Goal: Complete application form

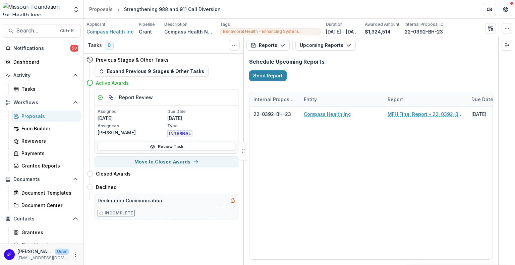
scroll to position [0, 128]
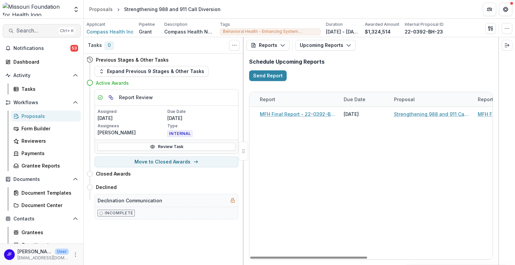
click at [27, 29] on span "Search..." at bounding box center [36, 30] width 40 height 6
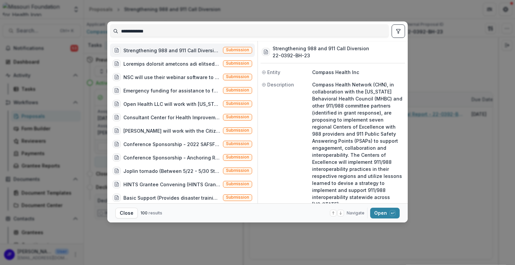
drag, startPoint x: 159, startPoint y: 29, endPoint x: 88, endPoint y: 29, distance: 71.0
click at [88, 29] on div "**********" at bounding box center [257, 132] width 515 height 265
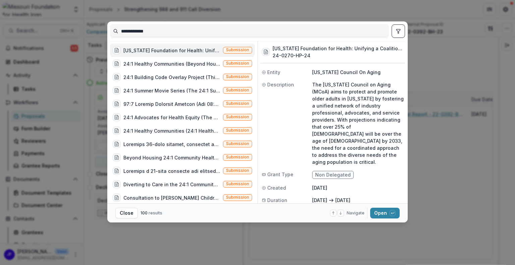
type input "**********"
click at [396, 31] on icon "toggle filters" at bounding box center [397, 30] width 5 height 5
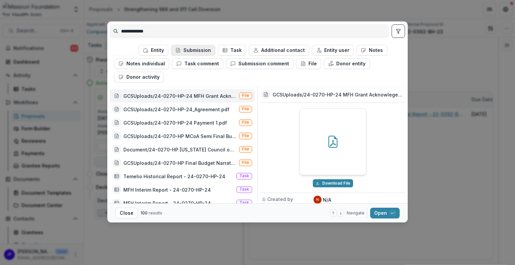
click at [195, 50] on button "Submission" at bounding box center [193, 50] width 44 height 11
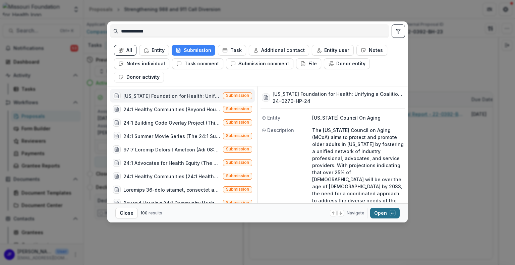
click at [383, 211] on button "Open with enter key" at bounding box center [384, 213] width 29 height 11
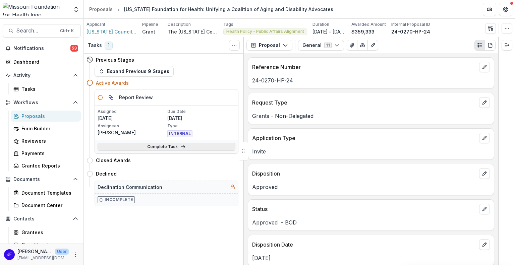
click at [143, 146] on link "Complete Task" at bounding box center [167, 147] width 138 height 8
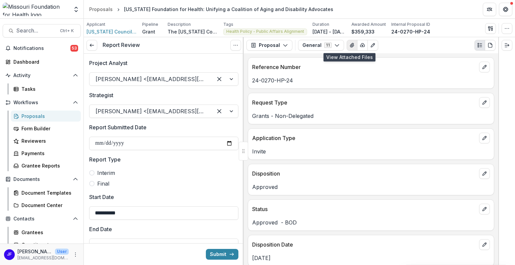
click at [350, 46] on icon "View Attached Files" at bounding box center [352, 45] width 4 height 4
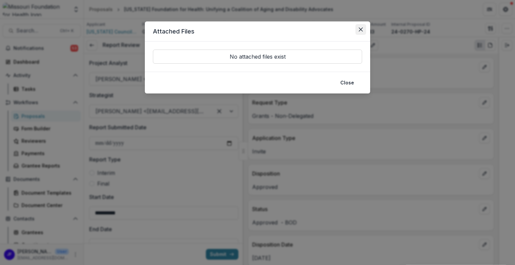
click at [362, 27] on icon "Close" at bounding box center [361, 29] width 4 height 4
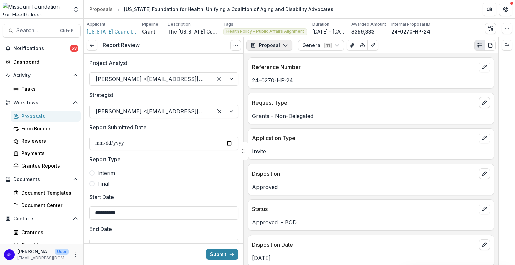
click at [259, 44] on button "Proposal" at bounding box center [269, 45] width 46 height 11
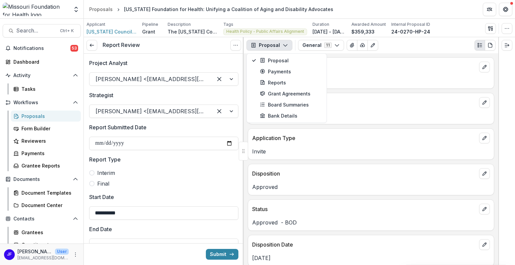
click at [209, 178] on div "Interim Final" at bounding box center [163, 178] width 149 height 19
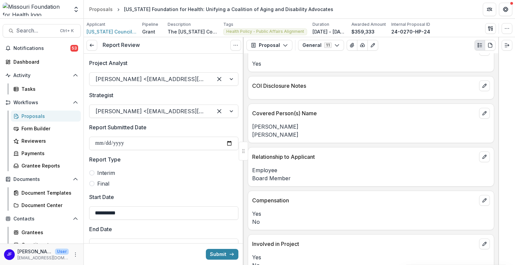
scroll to position [1754, 0]
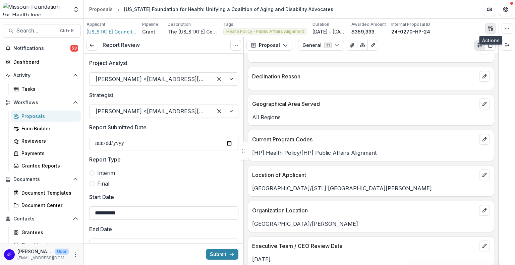
click at [489, 27] on icon "button" at bounding box center [490, 28] width 5 height 5
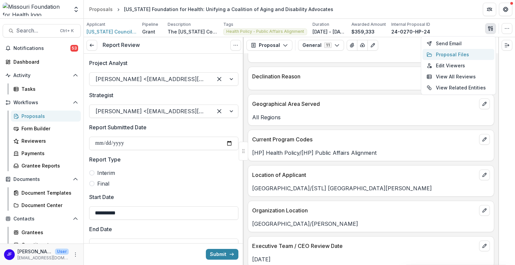
click at [445, 52] on button "Proposal Files" at bounding box center [458, 54] width 72 height 11
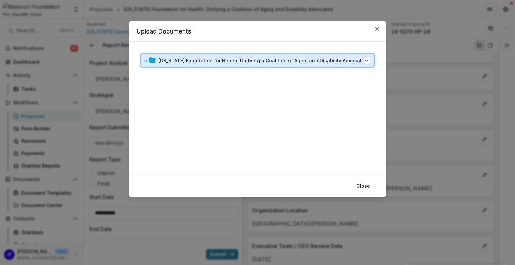
click at [145, 57] on span at bounding box center [145, 60] width 4 height 7
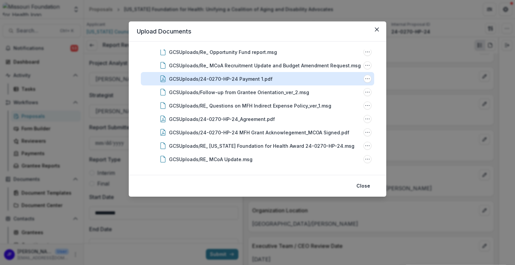
scroll to position [60, 0]
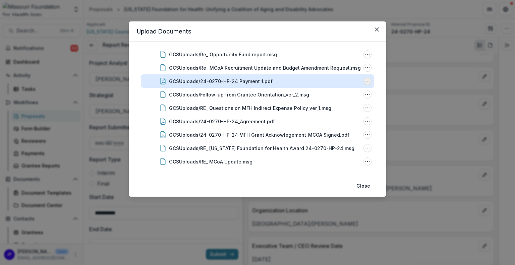
click at [365, 82] on icon "GCSUploads/24-0270-HP-24 Payment 1.pdf Options" at bounding box center [367, 80] width 5 height 5
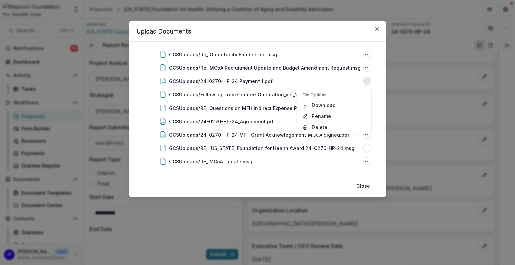
click at [379, 77] on div "Missouri Foundation for Health: Unifying a Coalition of Aging and Disability Ad…" at bounding box center [257, 108] width 257 height 133
click at [361, 185] on button "Close" at bounding box center [363, 186] width 22 height 11
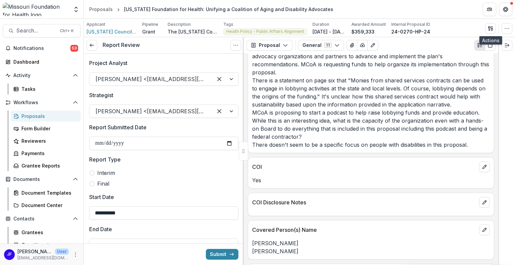
scroll to position [950, 0]
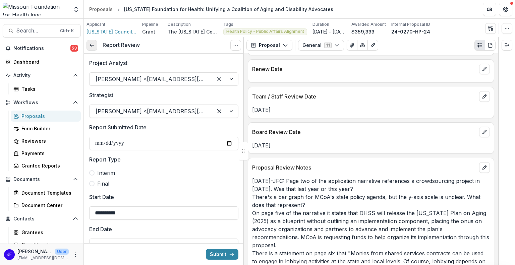
click at [94, 46] on icon at bounding box center [91, 45] width 5 height 5
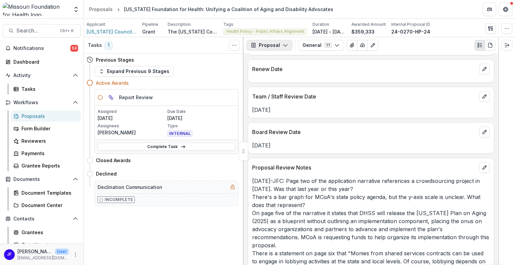
click at [274, 46] on button "Proposal" at bounding box center [269, 45] width 46 height 11
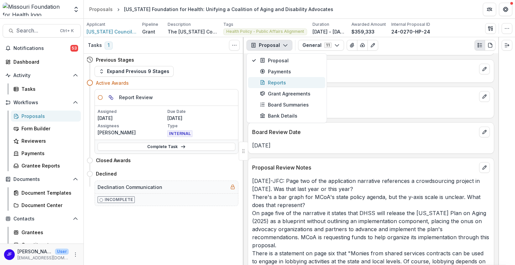
click at [275, 83] on div "Reports" at bounding box center [290, 82] width 61 height 7
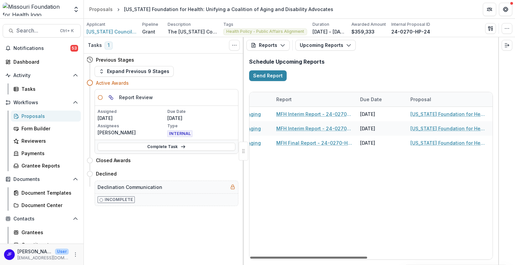
scroll to position [0, 82]
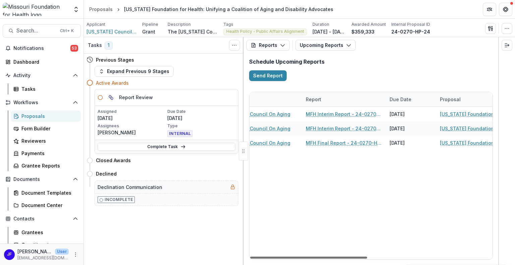
drag, startPoint x: 328, startPoint y: 256, endPoint x: 367, endPoint y: 253, distance: 39.7
click at [367, 257] on div at bounding box center [308, 258] width 117 height 2
click at [318, 42] on button "Upcoming Reports" at bounding box center [325, 45] width 60 height 11
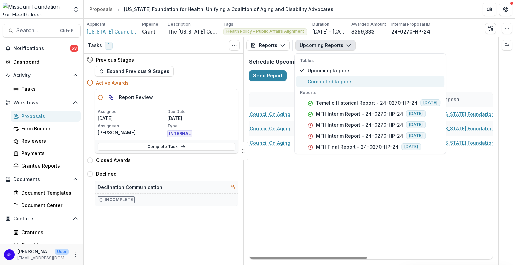
click at [325, 81] on span "Completed Reports" at bounding box center [374, 81] width 132 height 7
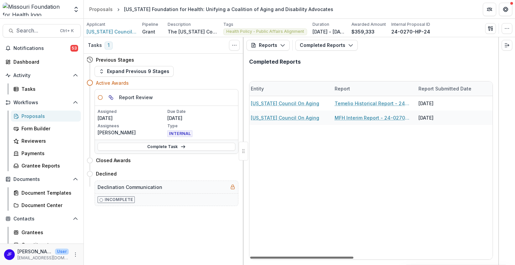
scroll to position [0, 46]
drag, startPoint x: 324, startPoint y: 258, endPoint x: 343, endPoint y: 253, distance: 20.0
click at [343, 257] on div at bounding box center [301, 258] width 103 height 2
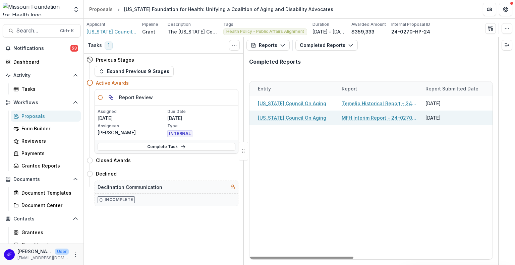
click at [406, 117] on link "MFH Interim Report - 24-0270-HP-24" at bounding box center [379, 117] width 76 height 7
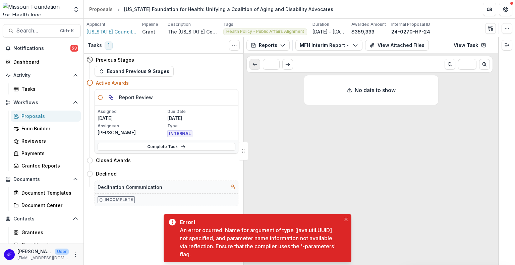
click at [251, 65] on button "Scroll to previous page" at bounding box center [254, 64] width 11 height 11
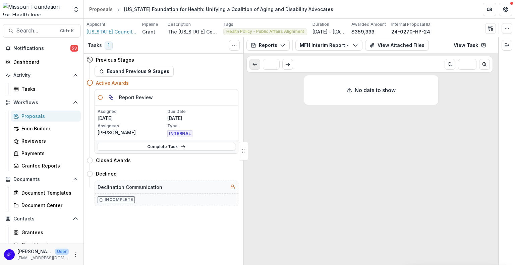
click at [253, 64] on polyline "Scroll to previous page" at bounding box center [253, 64] width 1 height 3
click at [317, 43] on button "MFH Interim Report - 24-0270-HP-24" at bounding box center [328, 45] width 67 height 11
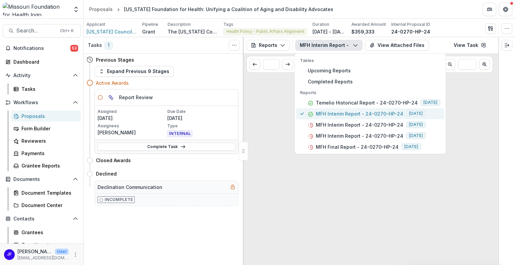
click at [318, 112] on p "MFH Interim Report - 24-0270-HP-24" at bounding box center [359, 113] width 87 height 7
click at [272, 131] on div "No data to show" at bounding box center [371, 170] width 254 height 190
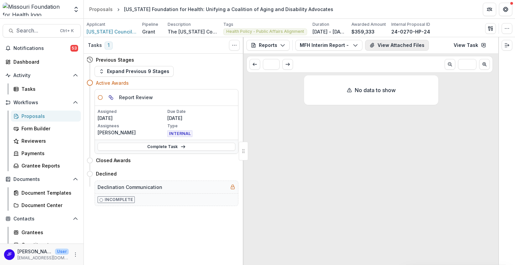
click at [376, 46] on button "View Attached Files" at bounding box center [397, 45] width 64 height 11
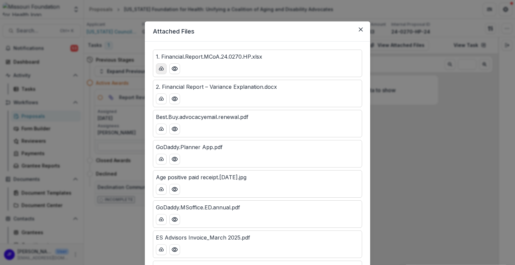
click at [159, 68] on icon "download-button" at bounding box center [160, 68] width 5 height 5
click at [161, 99] on line "download-button" at bounding box center [161, 98] width 0 height 1
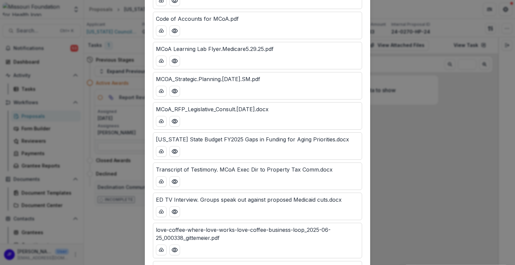
scroll to position [2005, 0]
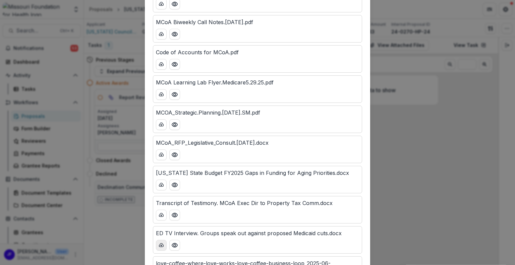
click at [159, 243] on icon "download-button" at bounding box center [160, 245] width 5 height 5
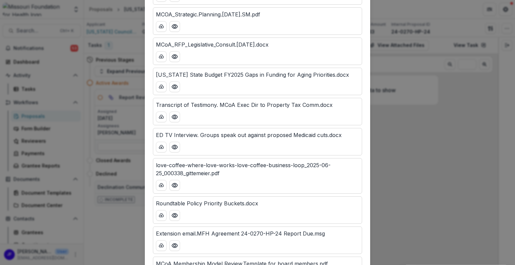
scroll to position [2139, 0]
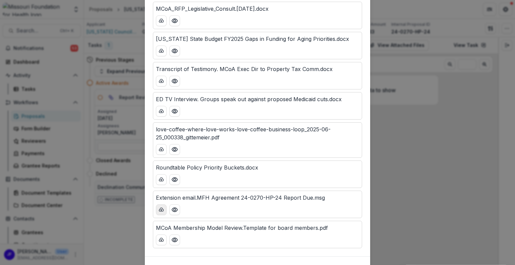
click at [159, 207] on icon "download-button" at bounding box center [160, 209] width 5 height 5
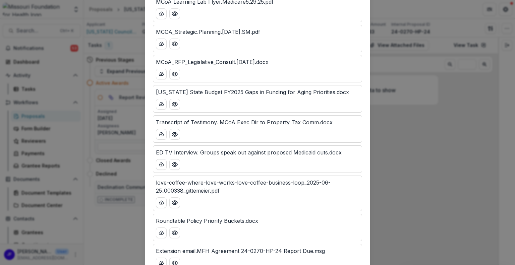
scroll to position [2072, 0]
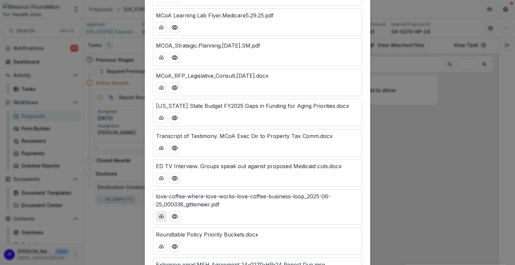
click at [158, 214] on icon "download-button" at bounding box center [160, 216] width 5 height 5
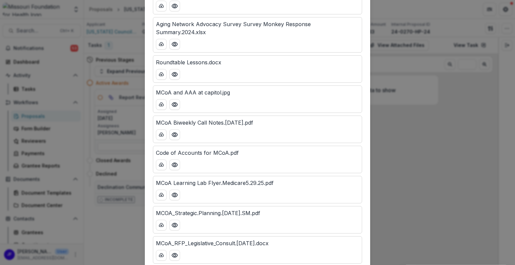
scroll to position [1871, 0]
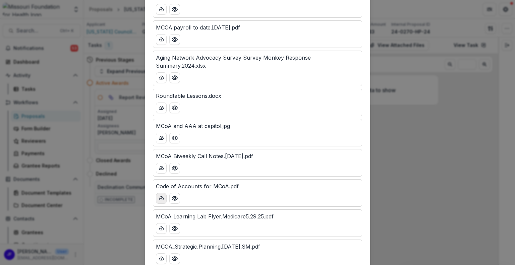
click at [157, 193] on button "download-button" at bounding box center [161, 198] width 11 height 11
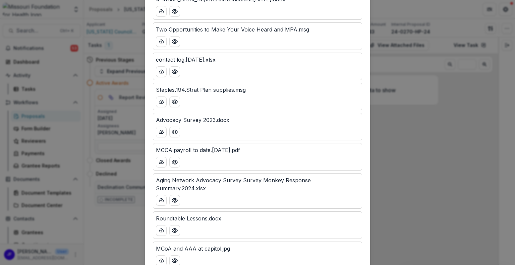
scroll to position [1737, 0]
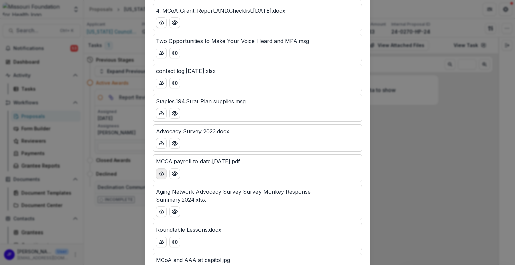
click at [158, 171] on icon "download-button" at bounding box center [160, 173] width 5 height 5
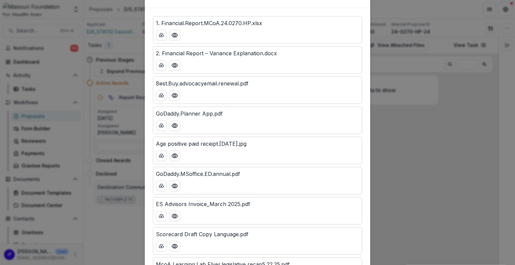
scroll to position [0, 0]
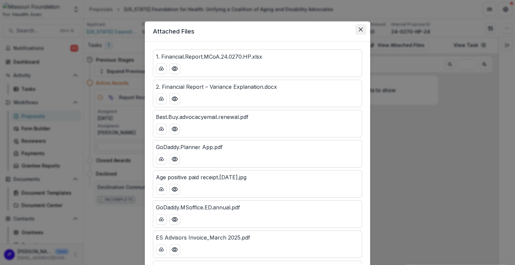
click at [358, 32] on button "Close" at bounding box center [360, 29] width 11 height 11
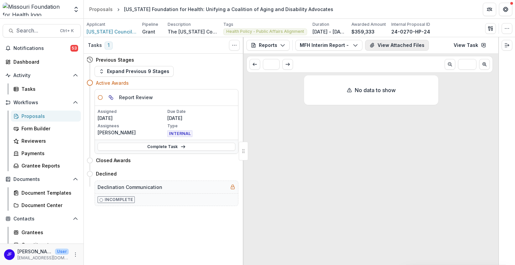
click at [376, 45] on button "View Attached Files" at bounding box center [397, 45] width 64 height 11
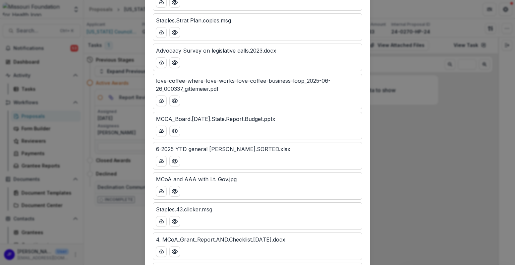
scroll to position [1541, 0]
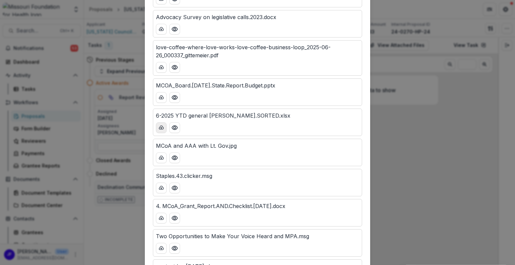
click at [161, 126] on icon "download-button" at bounding box center [161, 127] width 4 height 3
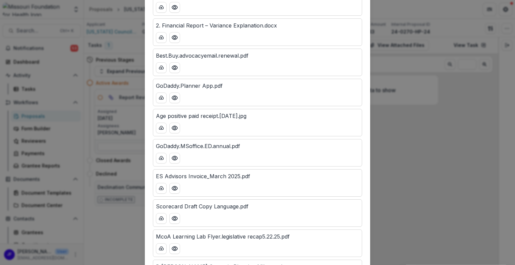
scroll to position [0, 0]
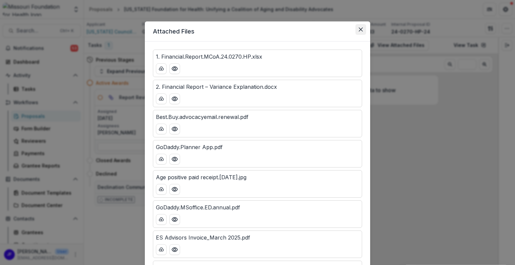
click at [361, 27] on icon "Close" at bounding box center [361, 29] width 4 height 4
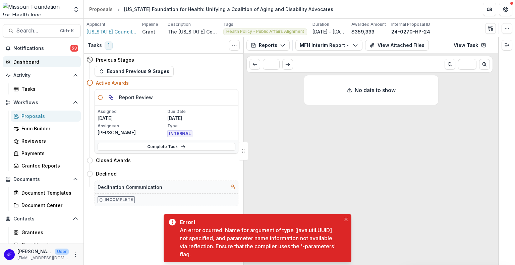
click at [27, 59] on div "Dashboard" at bounding box center [44, 61] width 62 height 7
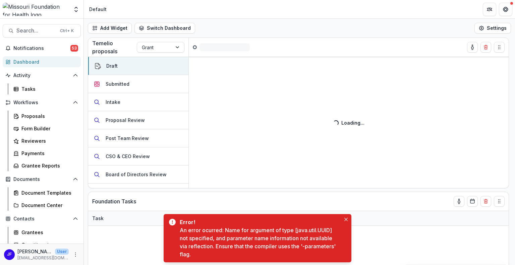
click at [343, 219] on button "Close" at bounding box center [346, 219] width 8 height 8
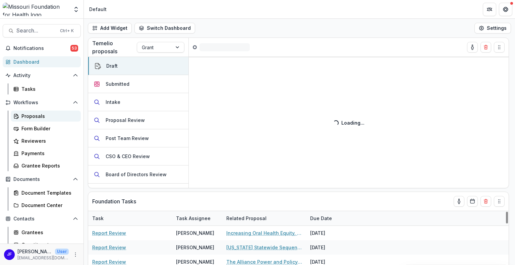
click at [37, 116] on div "Proposals" at bounding box center [48, 116] width 54 height 7
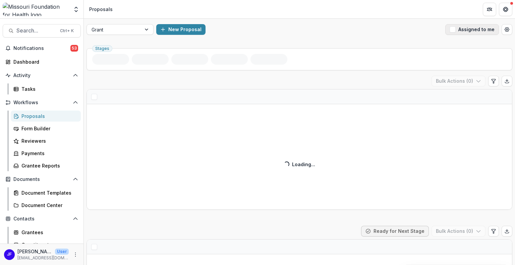
click at [452, 29] on span "button" at bounding box center [452, 29] width 6 height 6
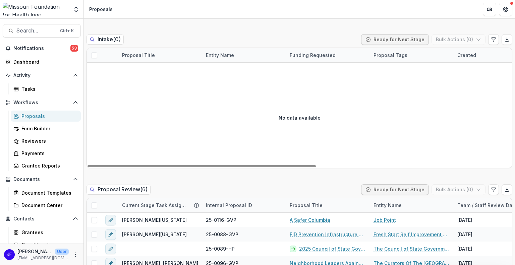
scroll to position [469, 0]
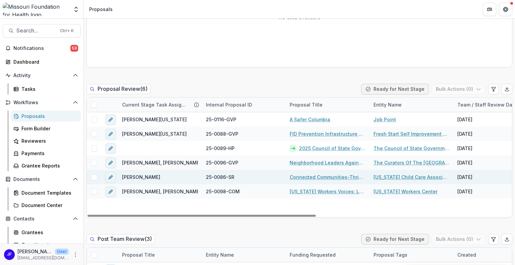
click at [298, 174] on link "Connected Communities-Thriving Families" at bounding box center [328, 177] width 76 height 7
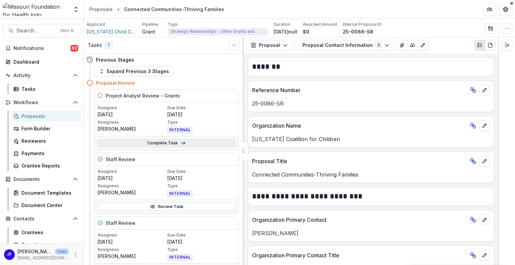
click at [152, 143] on link "Complete Task" at bounding box center [167, 143] width 138 height 8
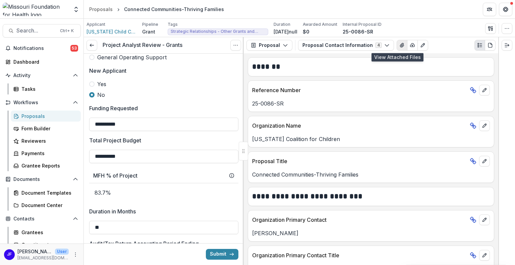
click at [400, 45] on icon "View Attached Files" at bounding box center [402, 45] width 4 height 4
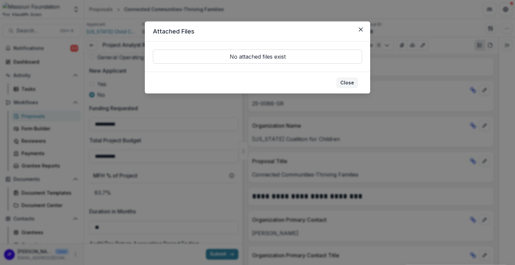
click at [344, 81] on button "Close" at bounding box center [347, 82] width 22 height 11
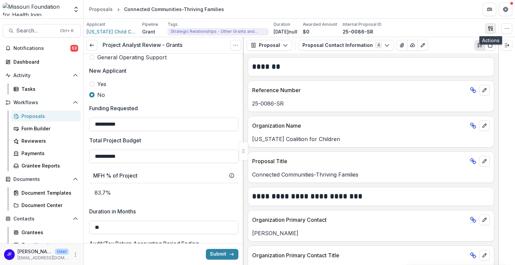
click at [491, 29] on icon "button" at bounding box center [490, 28] width 5 height 5
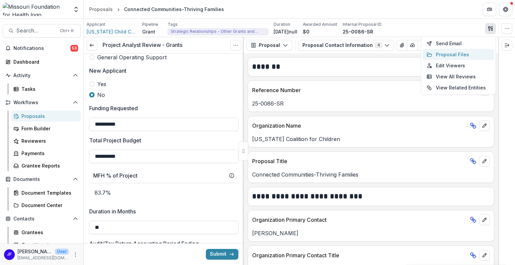
click at [447, 53] on button "Proposal Files" at bounding box center [458, 54] width 72 height 11
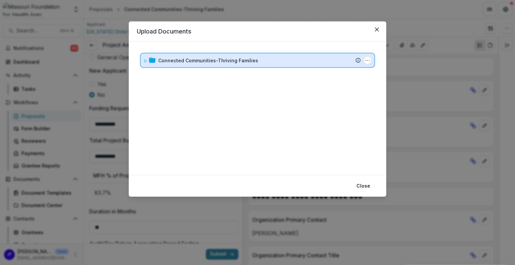
click at [145, 64] on span at bounding box center [145, 60] width 4 height 7
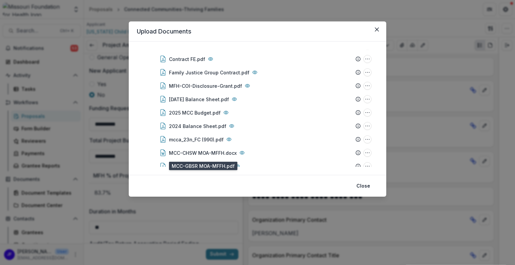
scroll to position [18, 0]
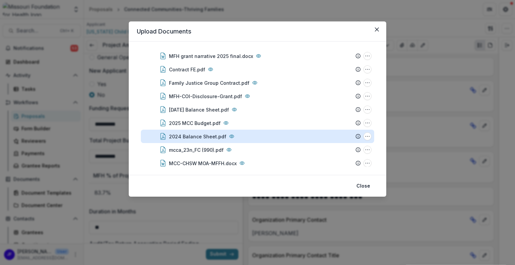
click at [182, 135] on div "2024 Balance Sheet.pdf" at bounding box center [197, 136] width 57 height 7
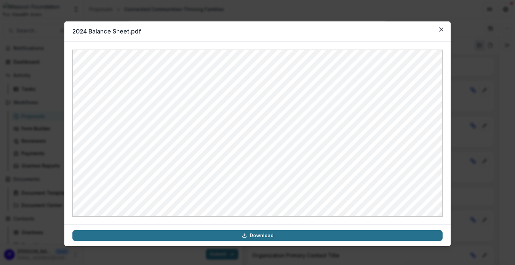
click at [262, 235] on link "Download" at bounding box center [257, 235] width 370 height 11
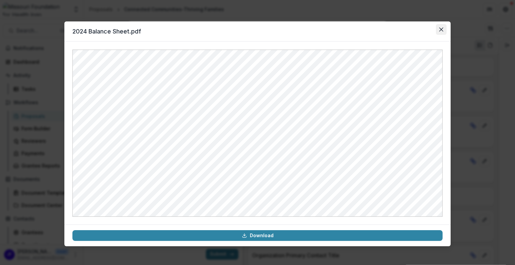
click at [439, 29] on icon "Close" at bounding box center [441, 29] width 4 height 4
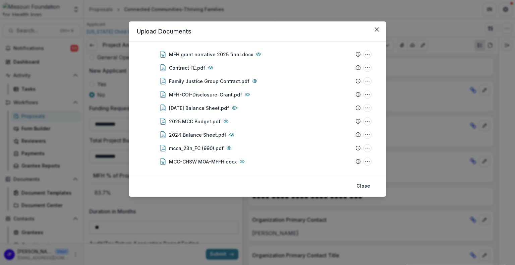
scroll to position [28, 0]
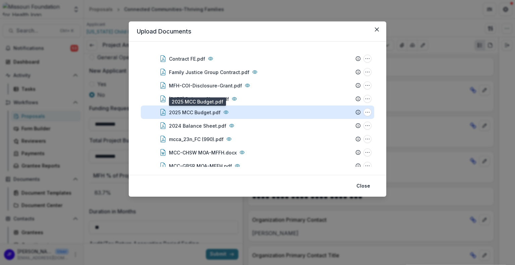
click at [202, 111] on div "2025 MCC Budget.pdf" at bounding box center [195, 112] width 52 height 7
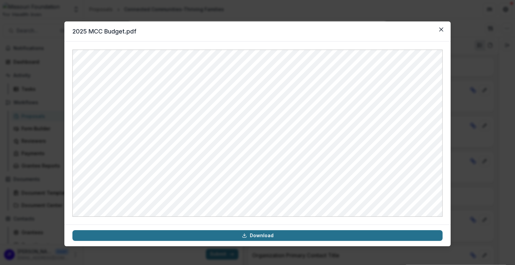
click at [273, 236] on link "Download" at bounding box center [257, 235] width 370 height 11
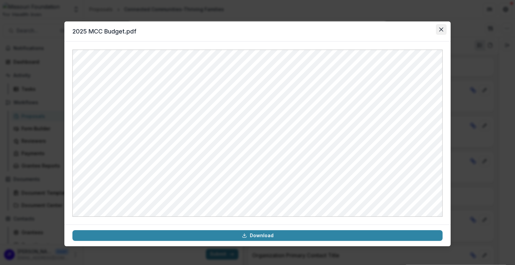
click at [438, 29] on button "Close" at bounding box center [441, 29] width 11 height 11
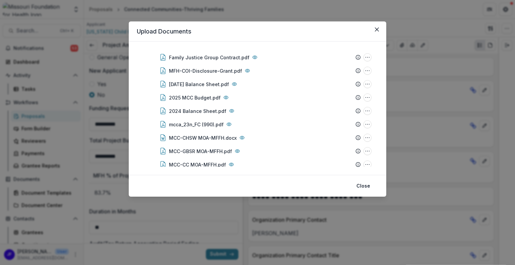
scroll to position [0, 0]
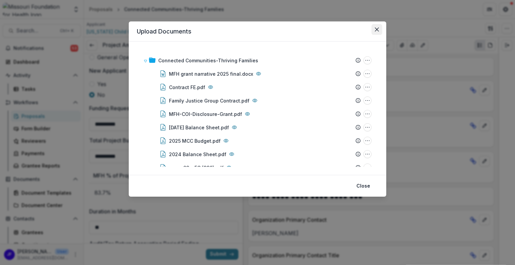
click at [376, 30] on icon "Close" at bounding box center [377, 29] width 4 height 4
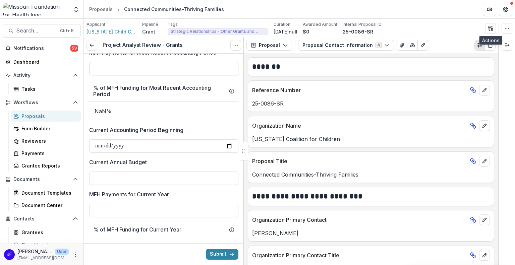
scroll to position [871, 0]
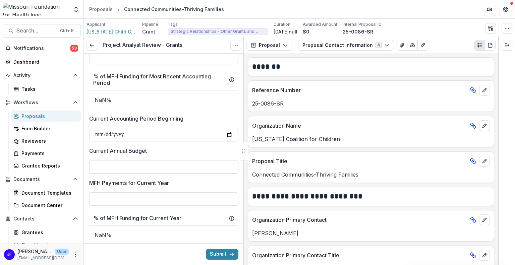
click at [190, 168] on input "Current Annual Budget" at bounding box center [163, 166] width 149 height 13
paste input "**********"
type input "**********"
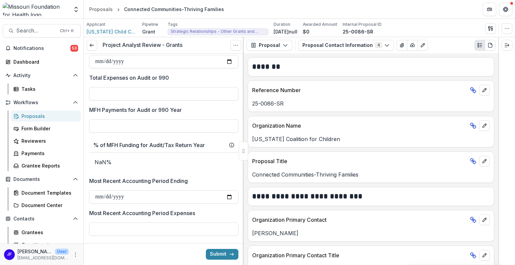
scroll to position [637, 0]
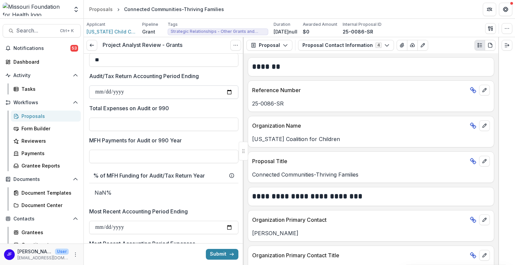
click at [135, 90] on input "Audit/Tax Return Accounting Period Ending" at bounding box center [163, 91] width 149 height 13
type input "**********"
click at [125, 121] on input "Total Expenses on Audit or 990" at bounding box center [163, 124] width 149 height 13
paste input "********"
type input "********"
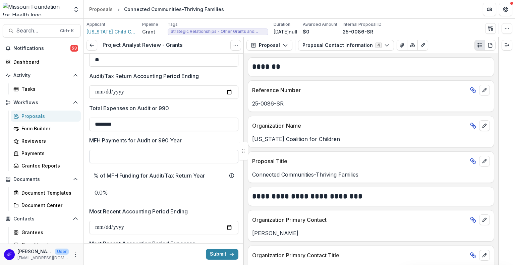
click at [129, 156] on input "MFH Payments for Audit or 990 Year" at bounding box center [163, 156] width 149 height 13
type input "********"
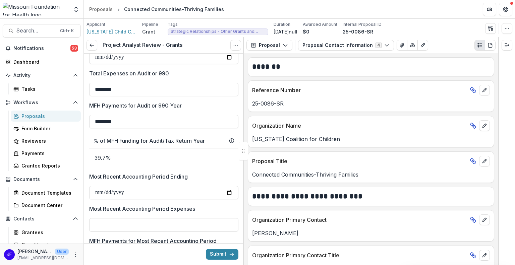
scroll to position [670, 0]
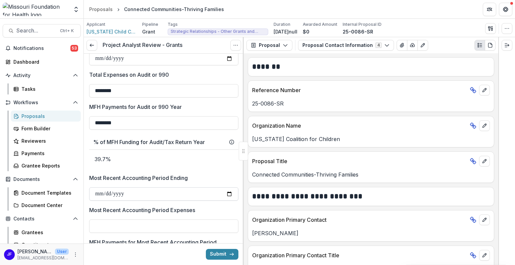
click at [140, 192] on input "Most Recent Accounting Period Ending" at bounding box center [163, 193] width 149 height 13
type input "**********"
click at [145, 219] on input "Most Recent Accounting Period Expenses" at bounding box center [163, 225] width 149 height 13
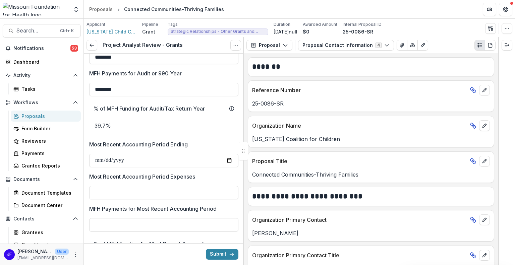
type input "**"
click at [400, 45] on icon "View Attached Files" at bounding box center [402, 45] width 4 height 4
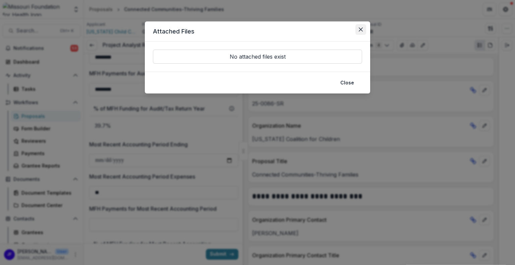
click at [359, 29] on icon "Close" at bounding box center [361, 29] width 4 height 4
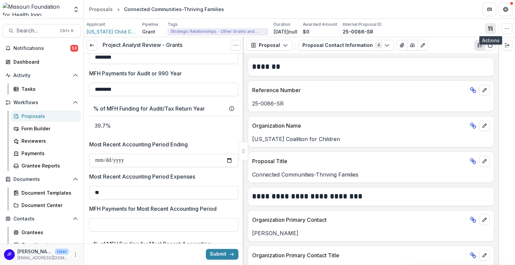
click at [488, 27] on icon "button" at bounding box center [489, 28] width 2 height 4
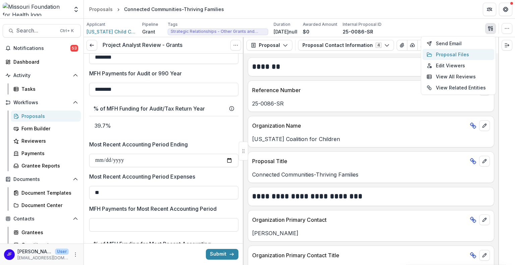
click at [450, 53] on button "Proposal Files" at bounding box center [458, 54] width 72 height 11
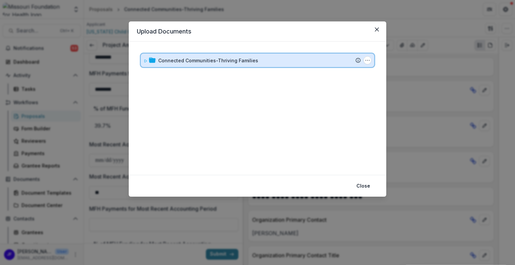
click at [147, 63] on span at bounding box center [145, 60] width 4 height 7
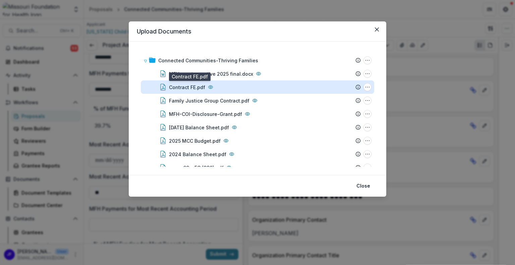
click at [186, 88] on div "Contract FE.pdf" at bounding box center [187, 87] width 36 height 7
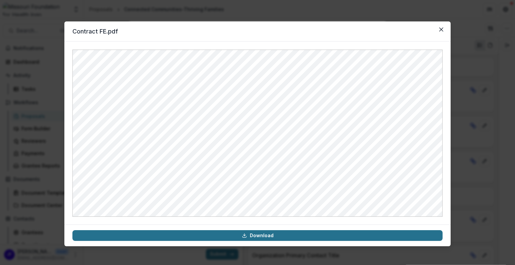
click at [273, 236] on link "Download" at bounding box center [257, 235] width 370 height 11
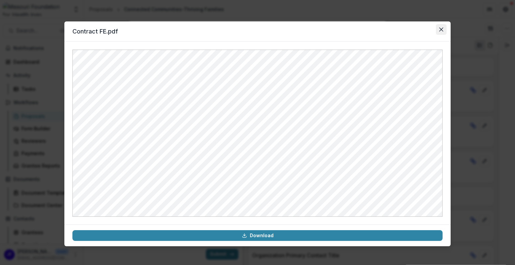
click at [442, 28] on icon "Close" at bounding box center [441, 29] width 4 height 4
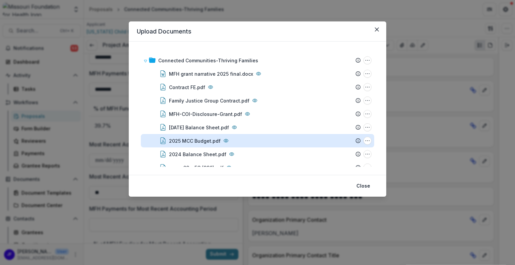
scroll to position [34, 0]
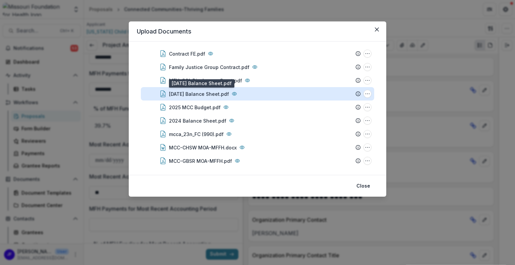
click at [202, 94] on div "[DATE] Balance Sheet.pdf" at bounding box center [199, 93] width 60 height 7
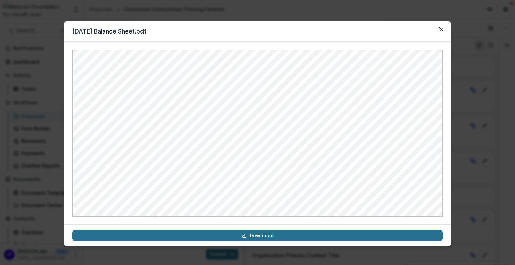
click at [266, 235] on link "Download" at bounding box center [257, 235] width 370 height 11
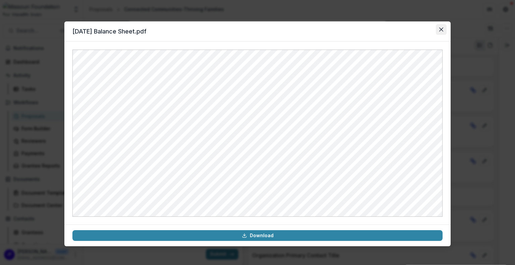
click at [441, 26] on button "Close" at bounding box center [441, 29] width 11 height 11
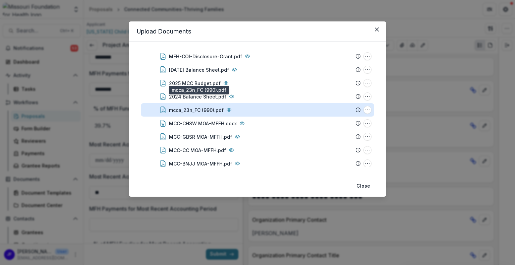
scroll to position [67, 0]
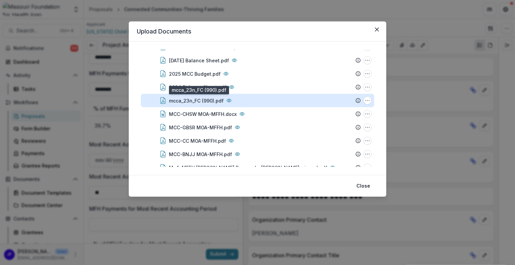
click at [203, 100] on div "mcca_23n_FC (990).pdf" at bounding box center [196, 100] width 55 height 7
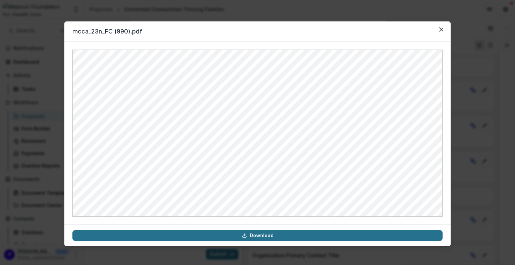
click at [256, 234] on link "Download" at bounding box center [257, 235] width 370 height 11
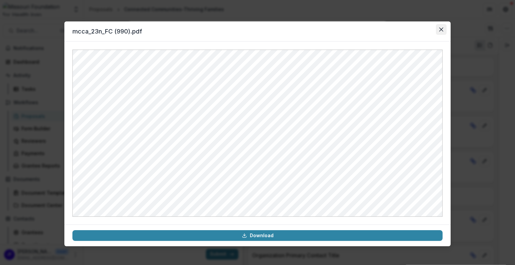
click at [440, 27] on icon "Close" at bounding box center [441, 29] width 4 height 4
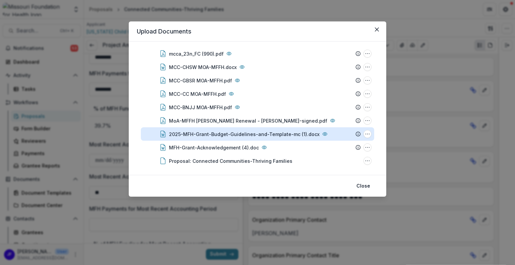
scroll to position [118, 0]
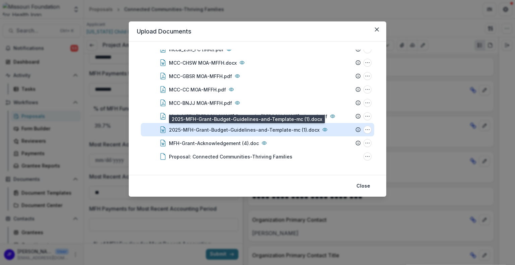
click at [203, 127] on div "2025-MFH-Grant-Budget-Guidelines-and-Template-mc (1).docx" at bounding box center [244, 129] width 150 height 7
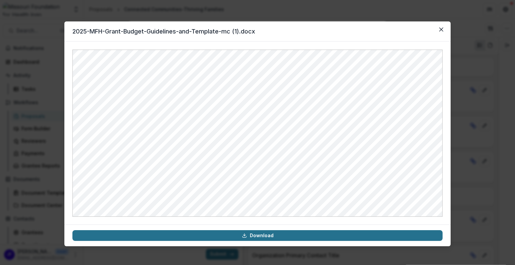
click at [271, 233] on link "Download" at bounding box center [257, 235] width 370 height 11
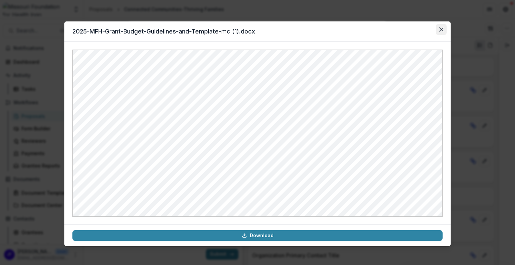
click at [439, 30] on icon "Close" at bounding box center [441, 29] width 4 height 4
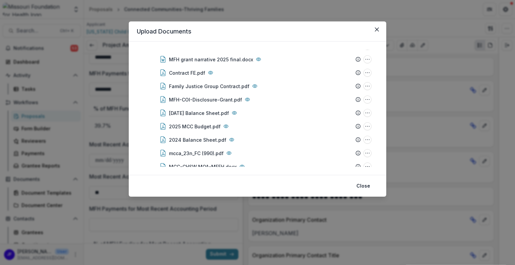
scroll to position [0, 0]
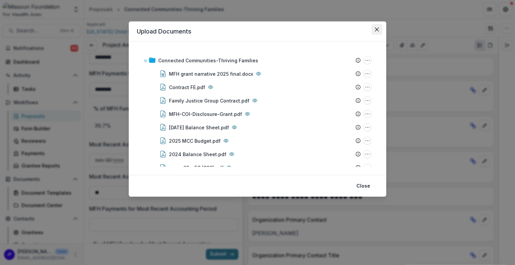
click at [376, 30] on icon "Close" at bounding box center [377, 29] width 4 height 4
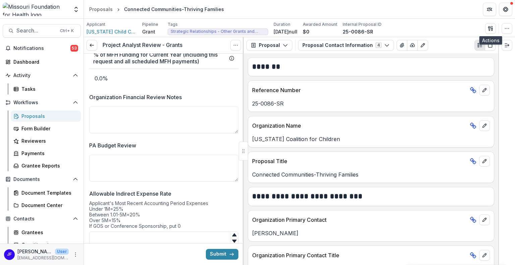
scroll to position [1072, 0]
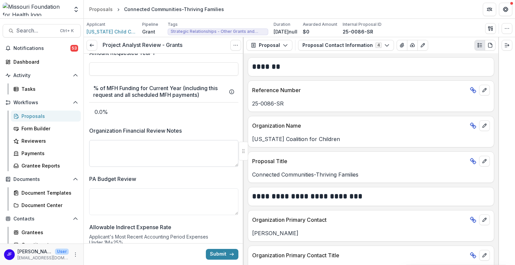
click at [163, 150] on textarea "Organization Financial Review Notes" at bounding box center [163, 153] width 149 height 27
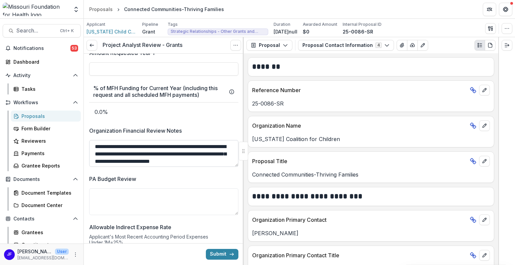
scroll to position [5, 0]
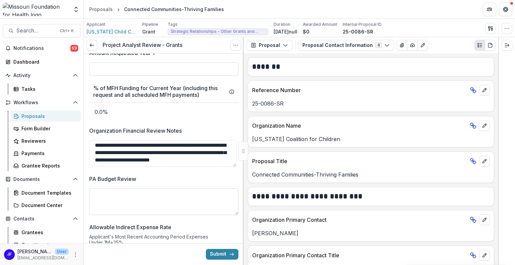
type textarea "**********"
click at [193, 196] on textarea "PA Budget Review" at bounding box center [163, 201] width 149 height 27
drag, startPoint x: 379, startPoint y: 29, endPoint x: 348, endPoint y: 30, distance: 31.5
click at [348, 30] on div "Applicant [US_STATE] Child Care Association Pipeline Grant Tags Strategic Relat…" at bounding box center [233, 28] width 295 height 14
copy p "25-0086-SR"
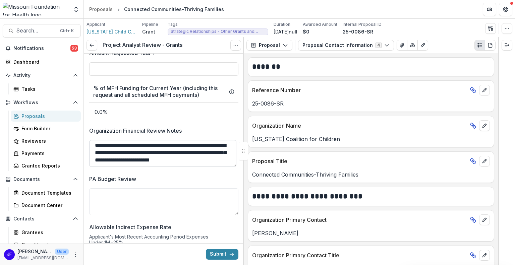
drag, startPoint x: 234, startPoint y: 156, endPoint x: 234, endPoint y: 151, distance: 5.0
click at [234, 151] on textarea "**********" at bounding box center [162, 153] width 147 height 27
click at [223, 154] on textarea "**********" at bounding box center [162, 153] width 147 height 27
click at [195, 159] on textarea "**********" at bounding box center [162, 153] width 147 height 27
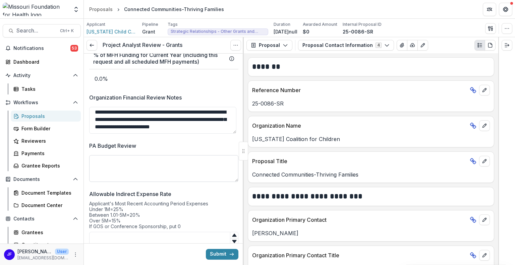
scroll to position [1165, 0]
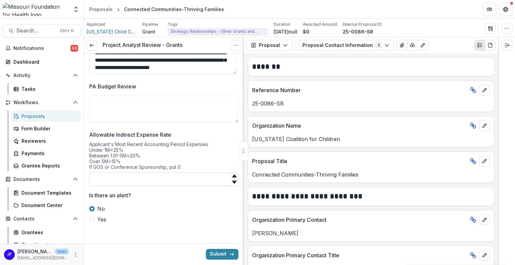
click at [143, 181] on input "Allowable Indirect Expense Rate" at bounding box center [163, 179] width 149 height 13
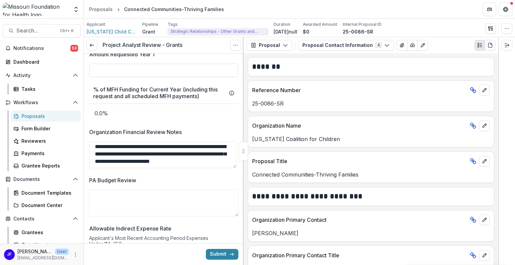
scroll to position [1131, 0]
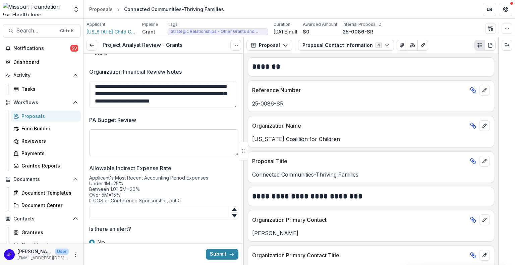
click at [137, 139] on textarea "PA Budget Review" at bounding box center [163, 142] width 149 height 27
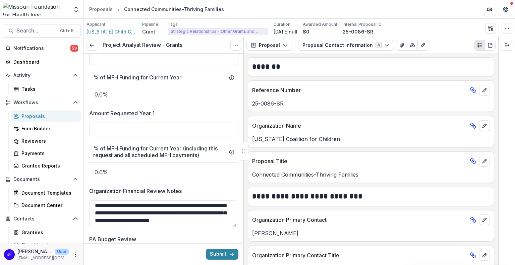
scroll to position [997, 0]
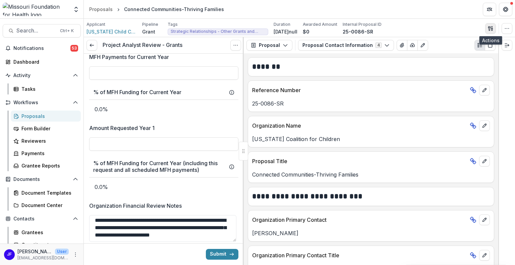
click at [490, 26] on icon "button" at bounding box center [489, 28] width 2 height 4
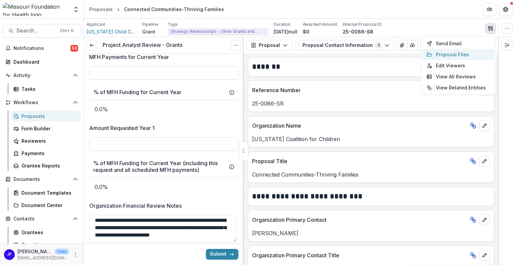
click at [455, 54] on button "Proposal Files" at bounding box center [458, 54] width 72 height 11
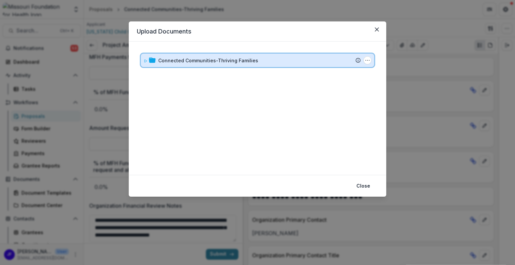
click at [145, 62] on icon at bounding box center [145, 61] width 4 height 4
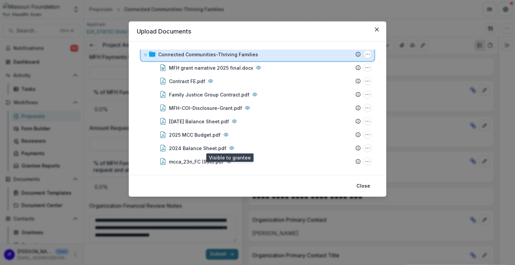
scroll to position [0, 0]
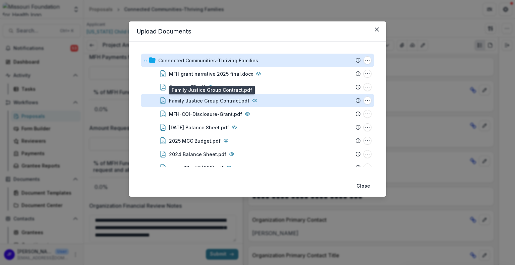
click at [190, 100] on div "Family Justice Group Contract.pdf" at bounding box center [209, 100] width 80 height 7
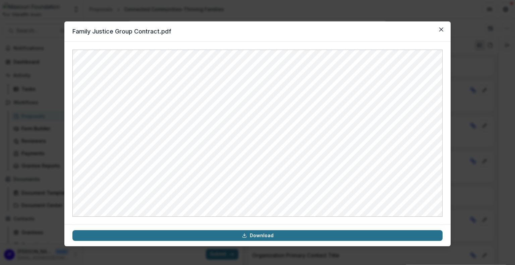
click at [249, 238] on link "Download" at bounding box center [257, 235] width 370 height 11
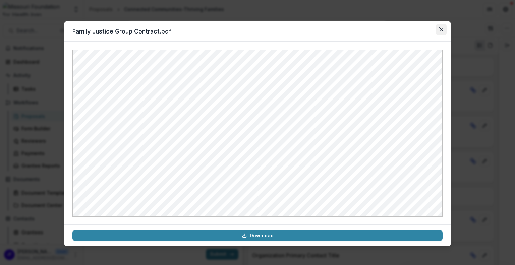
click at [441, 30] on icon "Close" at bounding box center [441, 29] width 4 height 4
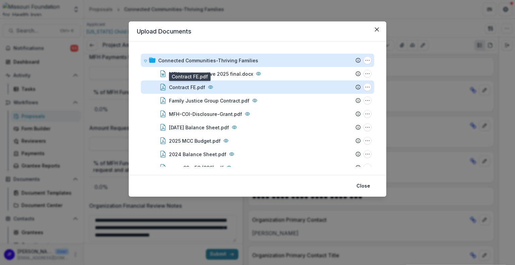
click at [183, 86] on div "Contract FE.pdf" at bounding box center [187, 87] width 36 height 7
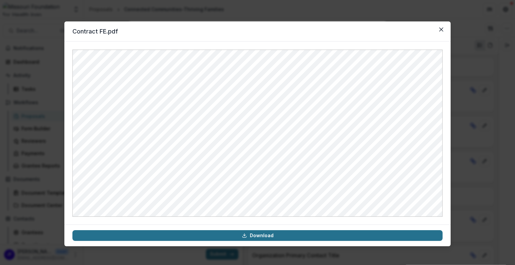
click at [272, 236] on link "Download" at bounding box center [257, 235] width 370 height 11
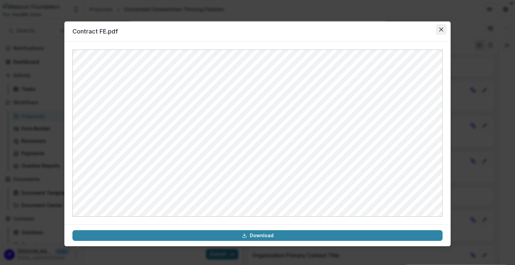
click at [439, 29] on icon "Close" at bounding box center [441, 29] width 4 height 4
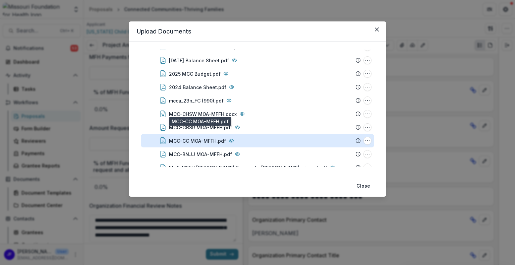
scroll to position [101, 0]
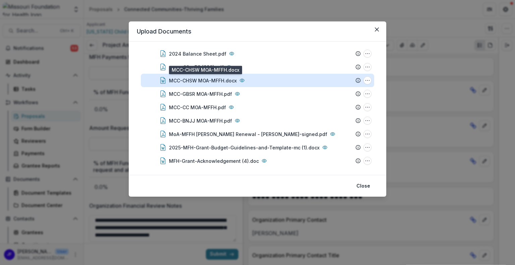
click at [193, 81] on div "MCC-CHSW MOA-MFFH.docx" at bounding box center [203, 80] width 68 height 7
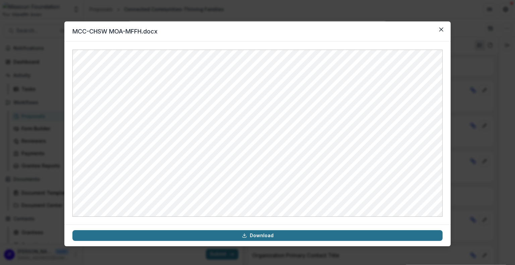
click at [260, 233] on link "Download" at bounding box center [257, 235] width 370 height 11
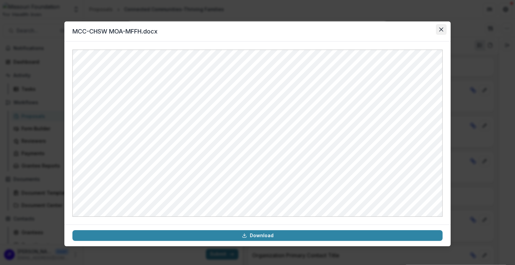
click at [440, 29] on icon "Close" at bounding box center [441, 29] width 4 height 4
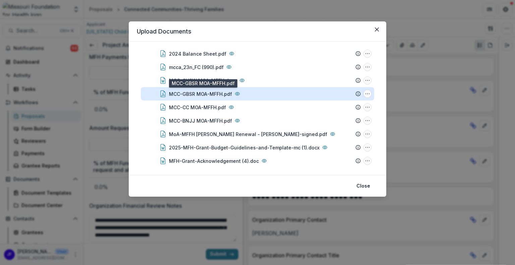
click at [186, 93] on div "MCC-GBSR MOA-MFFH.pdf" at bounding box center [200, 93] width 63 height 7
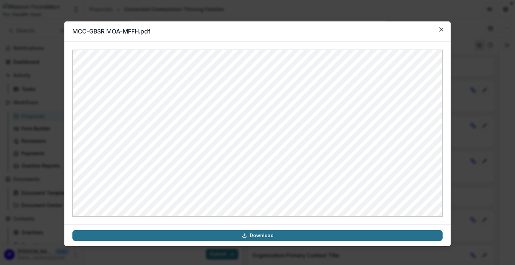
click at [268, 239] on link "Download" at bounding box center [257, 235] width 370 height 11
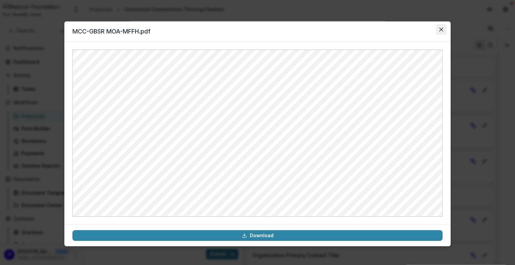
click at [443, 28] on icon "Close" at bounding box center [441, 29] width 4 height 4
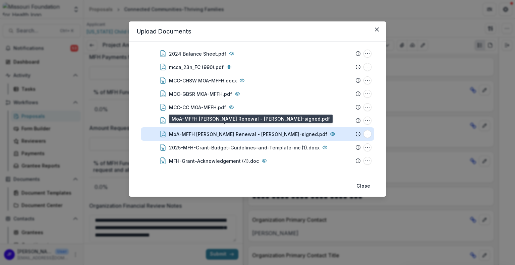
scroll to position [118, 0]
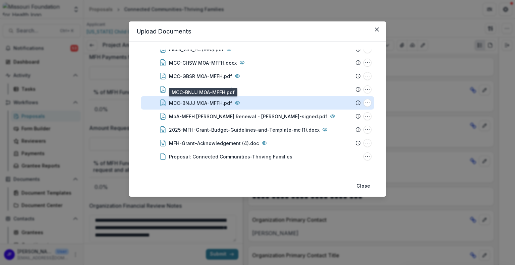
click at [195, 102] on div "MCC-BNJJ MOA-MFFH.pdf" at bounding box center [200, 103] width 63 height 7
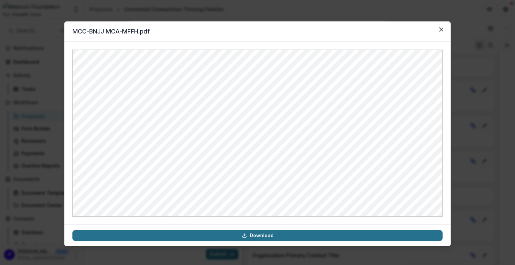
click at [265, 237] on link "Download" at bounding box center [257, 235] width 370 height 11
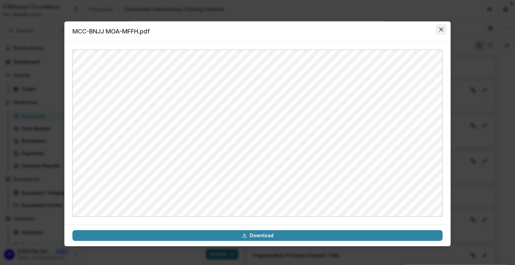
click at [442, 29] on icon "Close" at bounding box center [441, 29] width 4 height 4
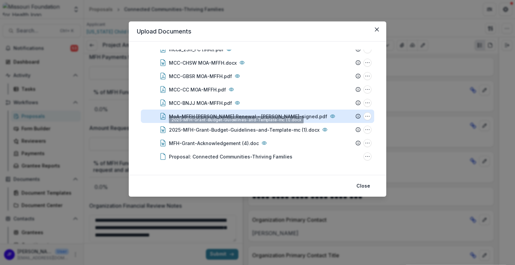
click at [207, 114] on div "MoA-MFFH [PERSON_NAME] Renewal - [PERSON_NAME]-signed.pdf" at bounding box center [248, 116] width 158 height 7
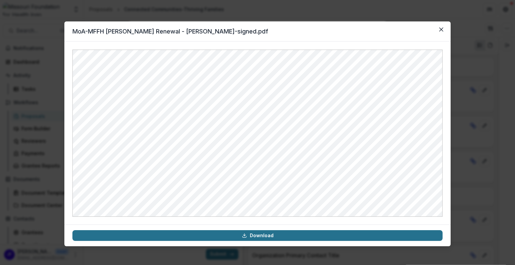
click at [275, 238] on link "Download" at bounding box center [257, 235] width 370 height 11
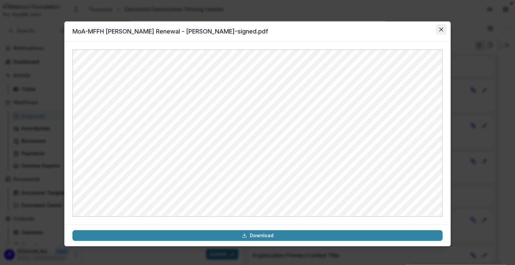
click at [440, 29] on icon "Close" at bounding box center [441, 29] width 4 height 4
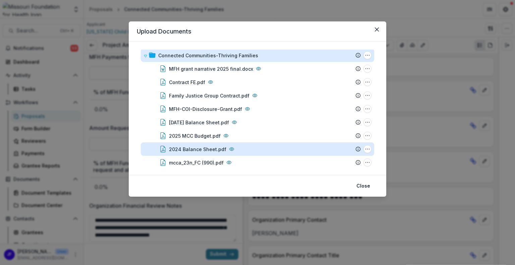
scroll to position [0, 0]
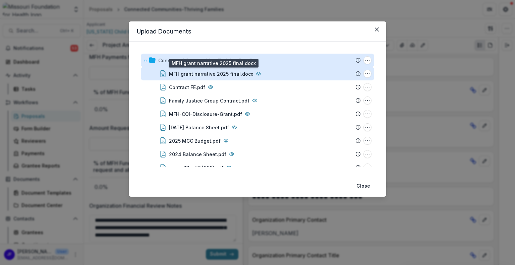
click at [207, 74] on div "MFH grant narrative 2025 final.docx" at bounding box center [211, 73] width 84 height 7
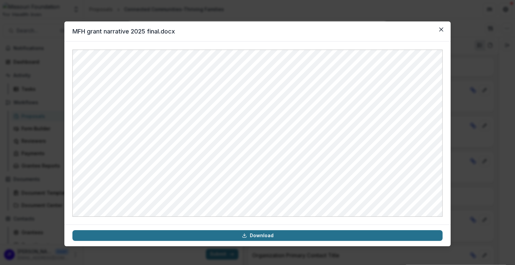
click at [256, 235] on link "Download" at bounding box center [257, 235] width 370 height 11
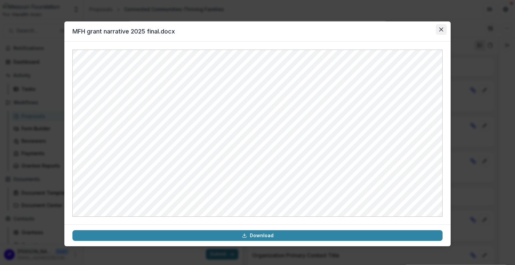
click at [438, 28] on button "Close" at bounding box center [441, 29] width 11 height 11
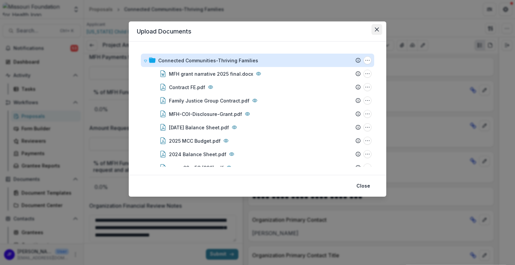
click at [379, 32] on button "Close" at bounding box center [376, 29] width 11 height 11
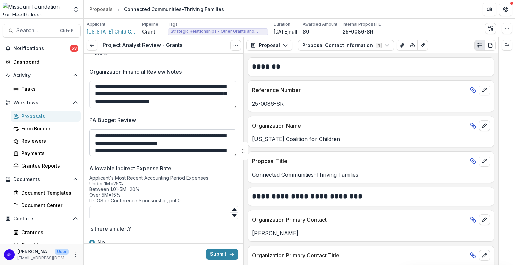
drag, startPoint x: 129, startPoint y: 133, endPoint x: 138, endPoint y: 136, distance: 10.3
click at [129, 133] on textarea "**********" at bounding box center [162, 142] width 147 height 27
paste textarea "**********"
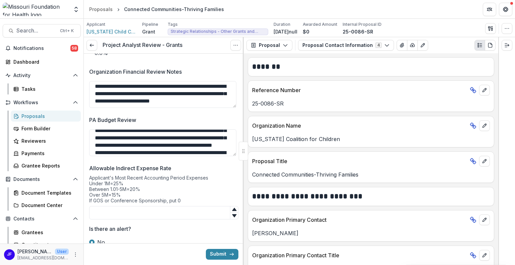
scroll to position [20, 0]
click at [480, 242] on div "**********" at bounding box center [371, 159] width 254 height 212
drag, startPoint x: 154, startPoint y: 146, endPoint x: 168, endPoint y: 145, distance: 14.4
click at [168, 145] on textarea "**********" at bounding box center [162, 142] width 147 height 27
click at [188, 153] on textarea "**********" at bounding box center [162, 142] width 147 height 27
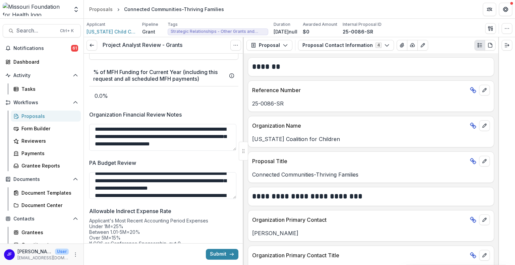
scroll to position [1064, 0]
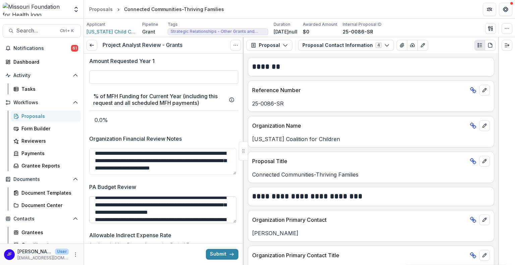
click at [121, 208] on textarea "PA Budget Review" at bounding box center [162, 209] width 147 height 27
click at [220, 217] on textarea "PA Budget Review" at bounding box center [162, 209] width 147 height 27
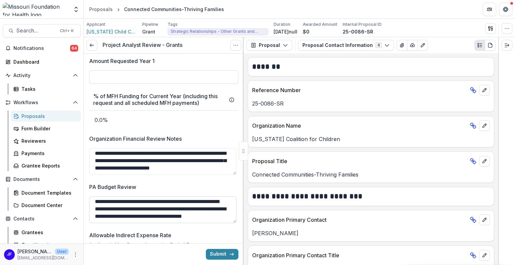
scroll to position [145, 0]
type textarea "**********"
click at [220, 217] on textarea "PA Budget Review" at bounding box center [162, 209] width 147 height 27
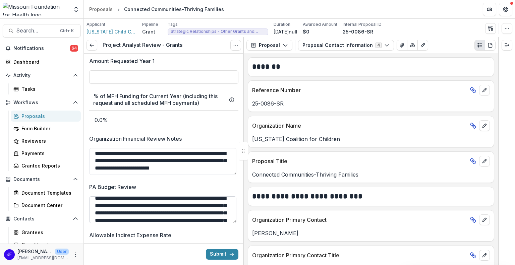
scroll to position [0, 0]
